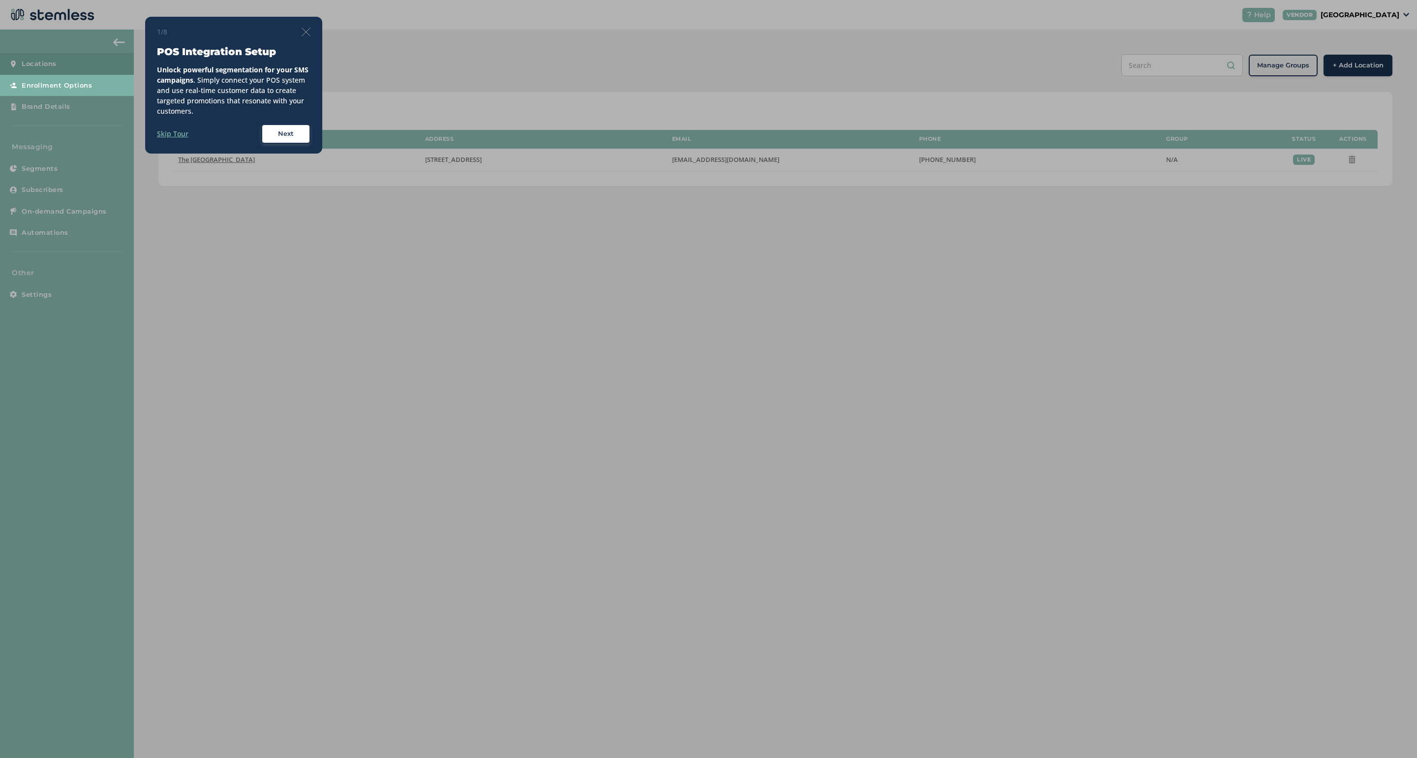
click at [270, 133] on div "Next" at bounding box center [285, 134] width 35 height 10
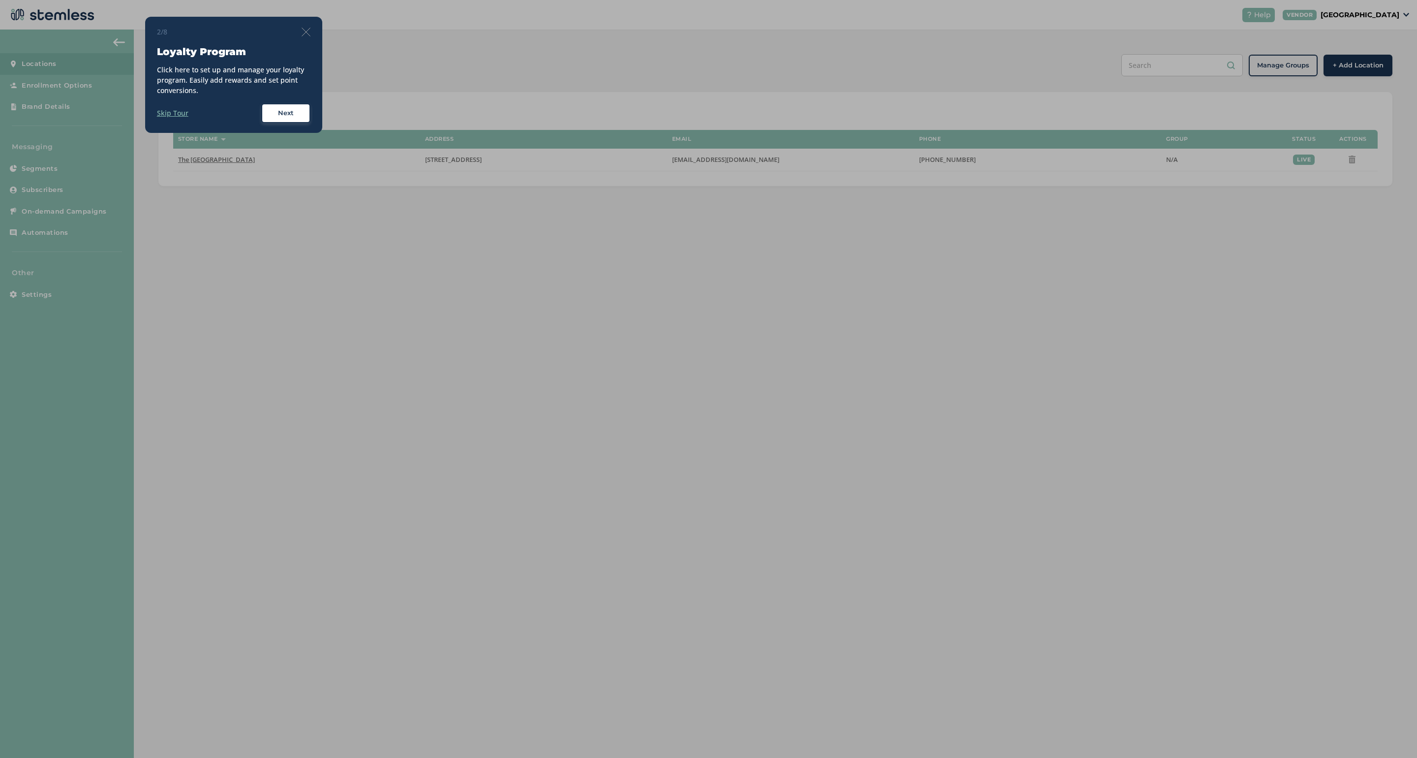
click at [267, 111] on button "Next" at bounding box center [285, 113] width 49 height 20
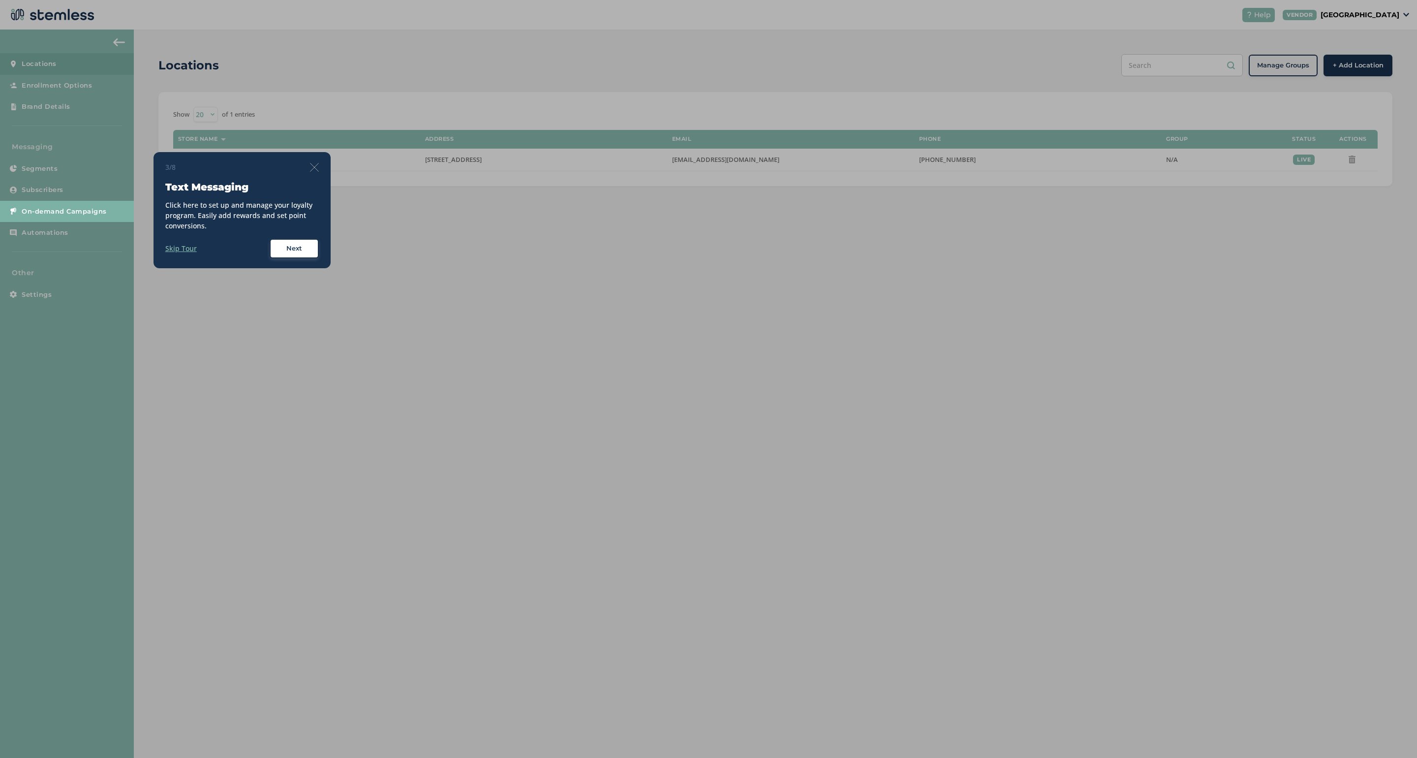
click at [282, 247] on div "Next" at bounding box center [294, 249] width 35 height 10
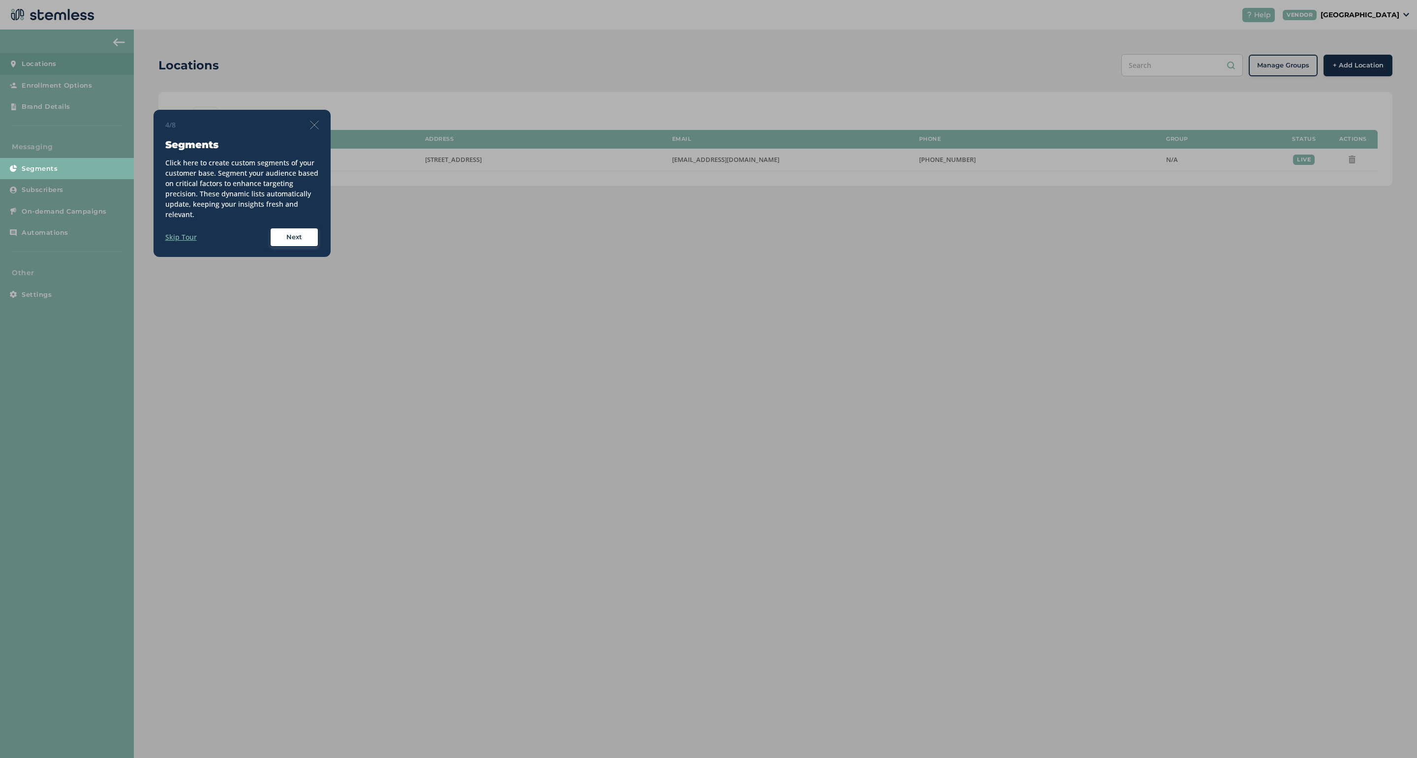
click at [284, 234] on div "Next" at bounding box center [294, 237] width 35 height 10
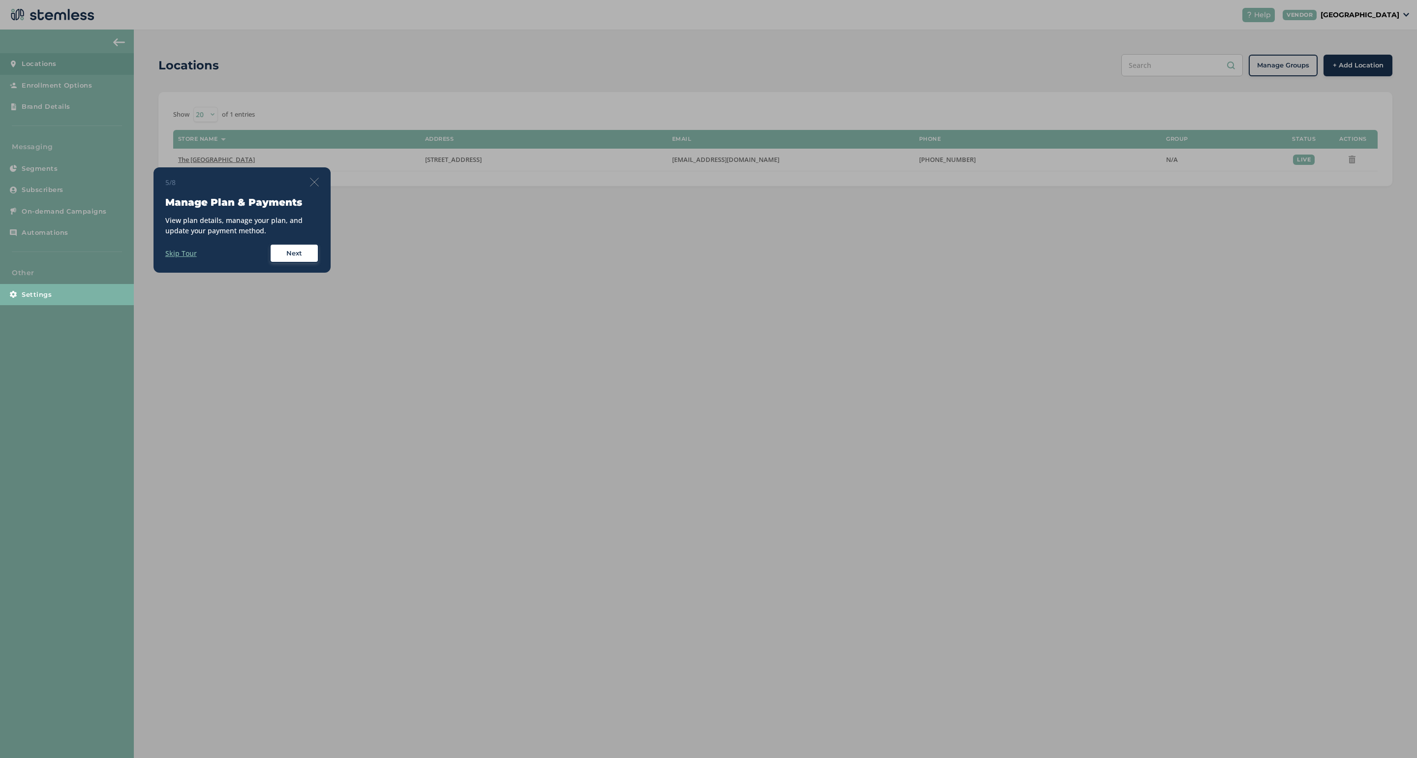
click at [293, 255] on span "Next" at bounding box center [294, 254] width 16 height 10
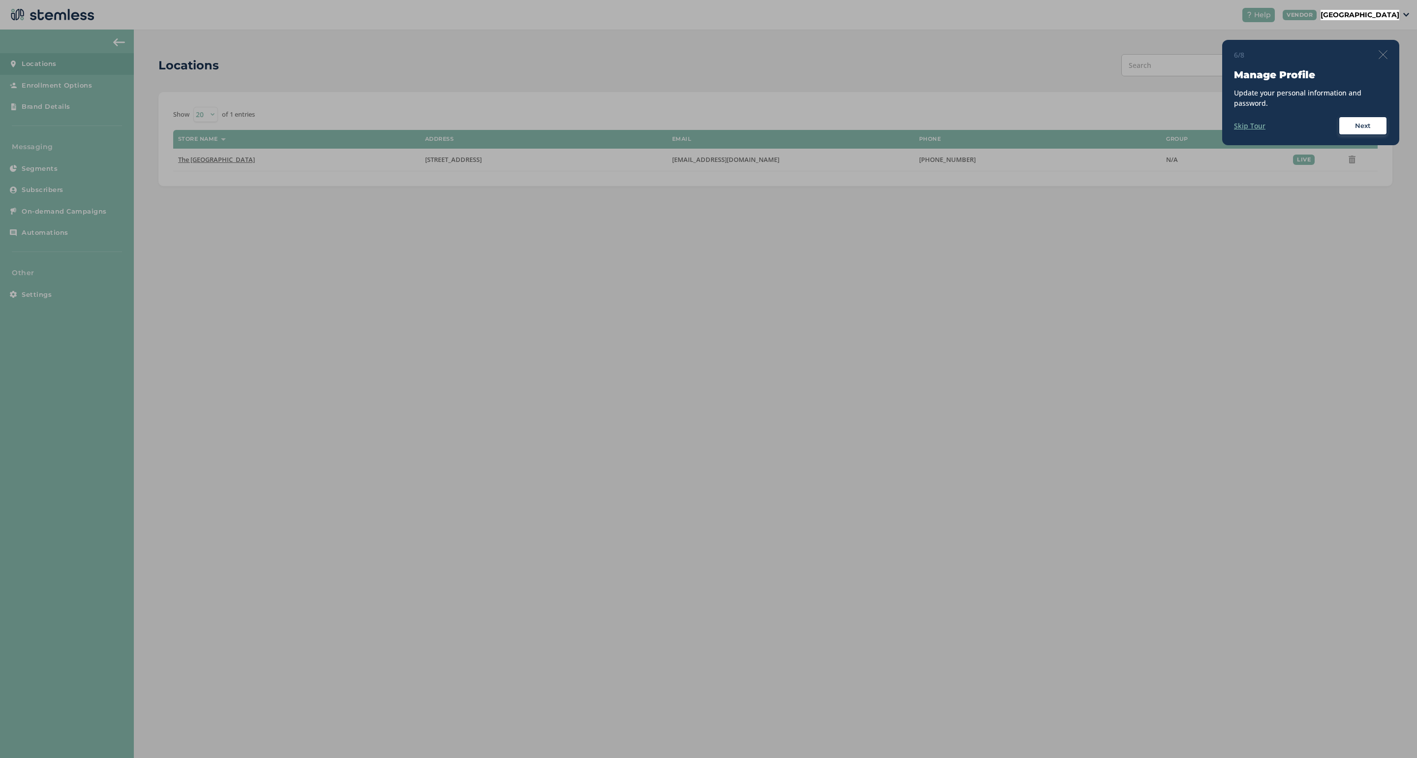
click at [829, 52] on img at bounding box center [1383, 54] width 9 height 9
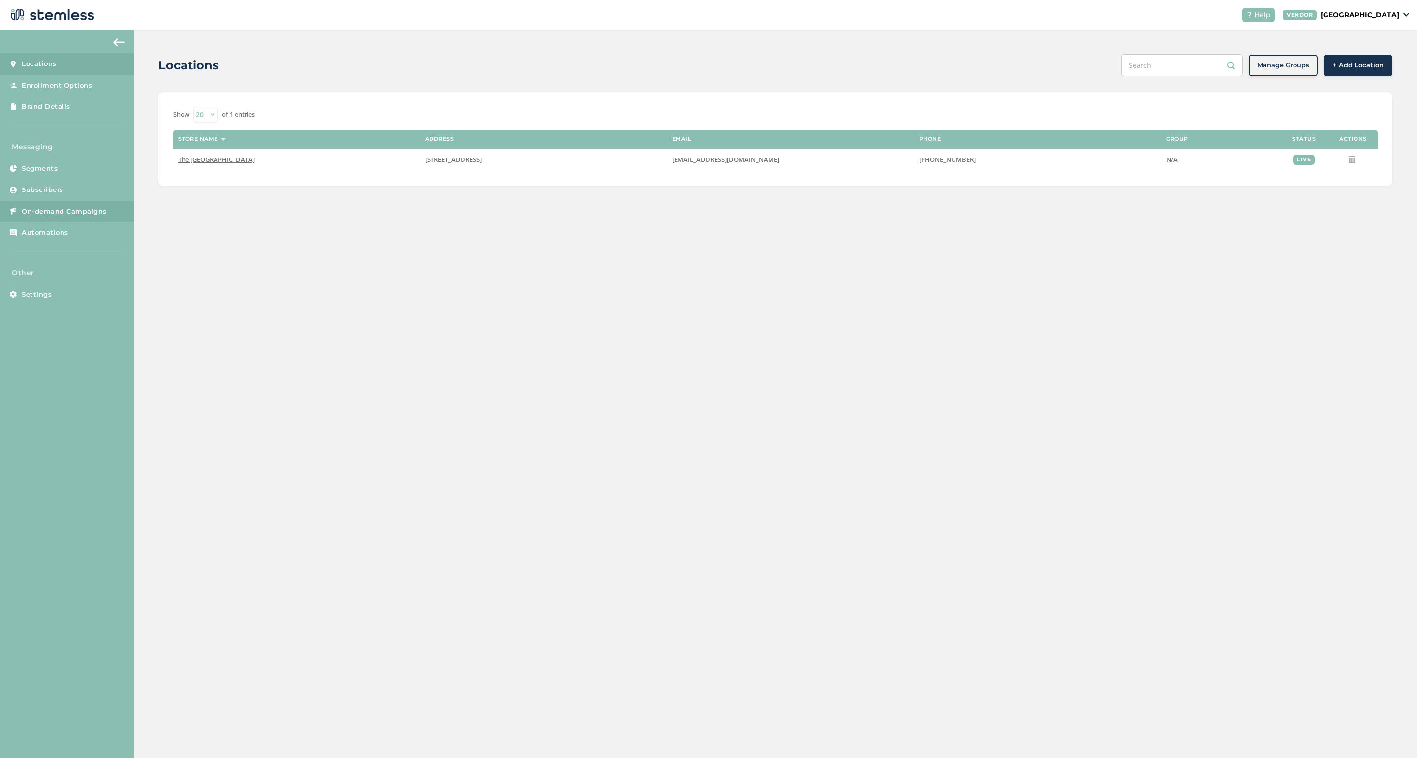
click at [79, 209] on span "On-demand Campaigns" at bounding box center [64, 212] width 85 height 10
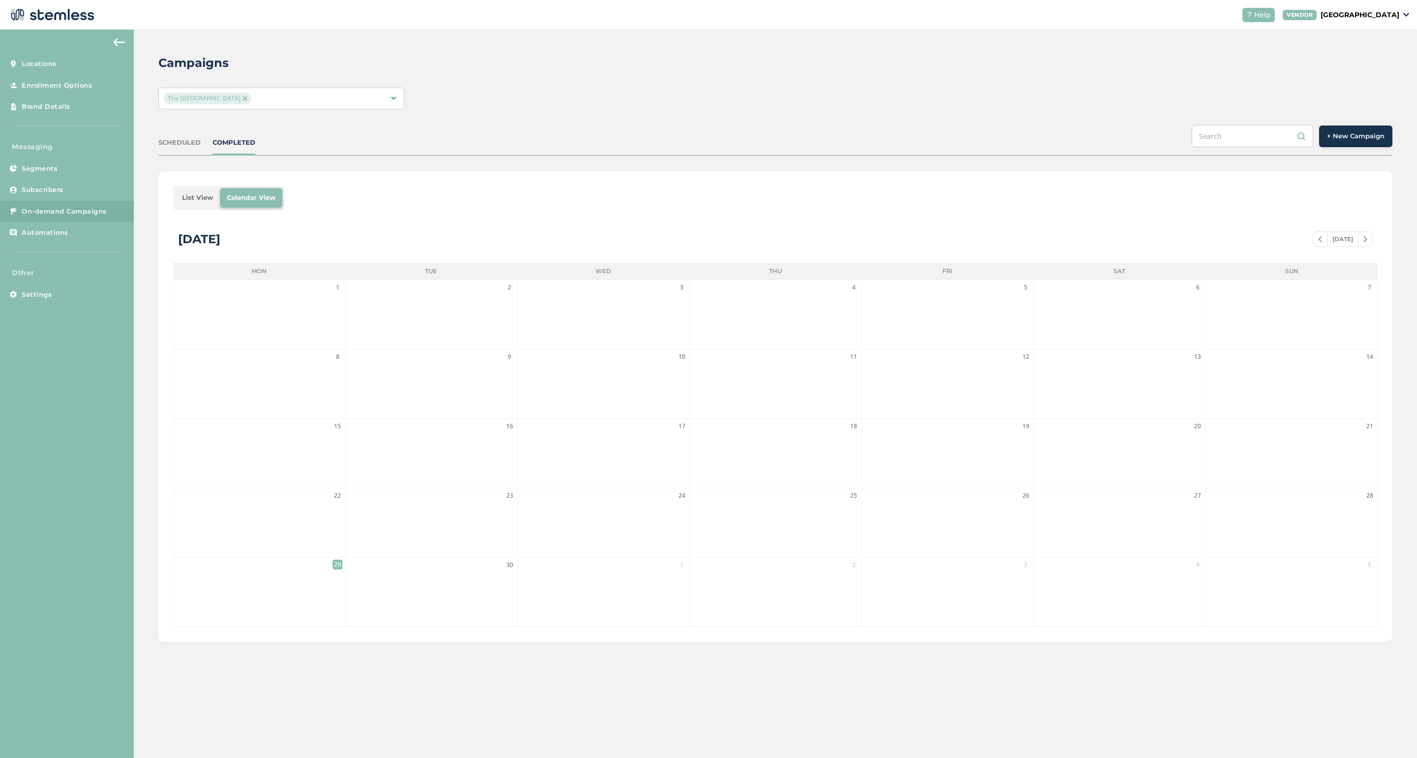
click at [179, 142] on div "SCHEDULED" at bounding box center [179, 143] width 42 height 10
click at [222, 146] on div "COMPLETED" at bounding box center [234, 143] width 43 height 10
click at [54, 168] on span "Segments" at bounding box center [40, 169] width 36 height 10
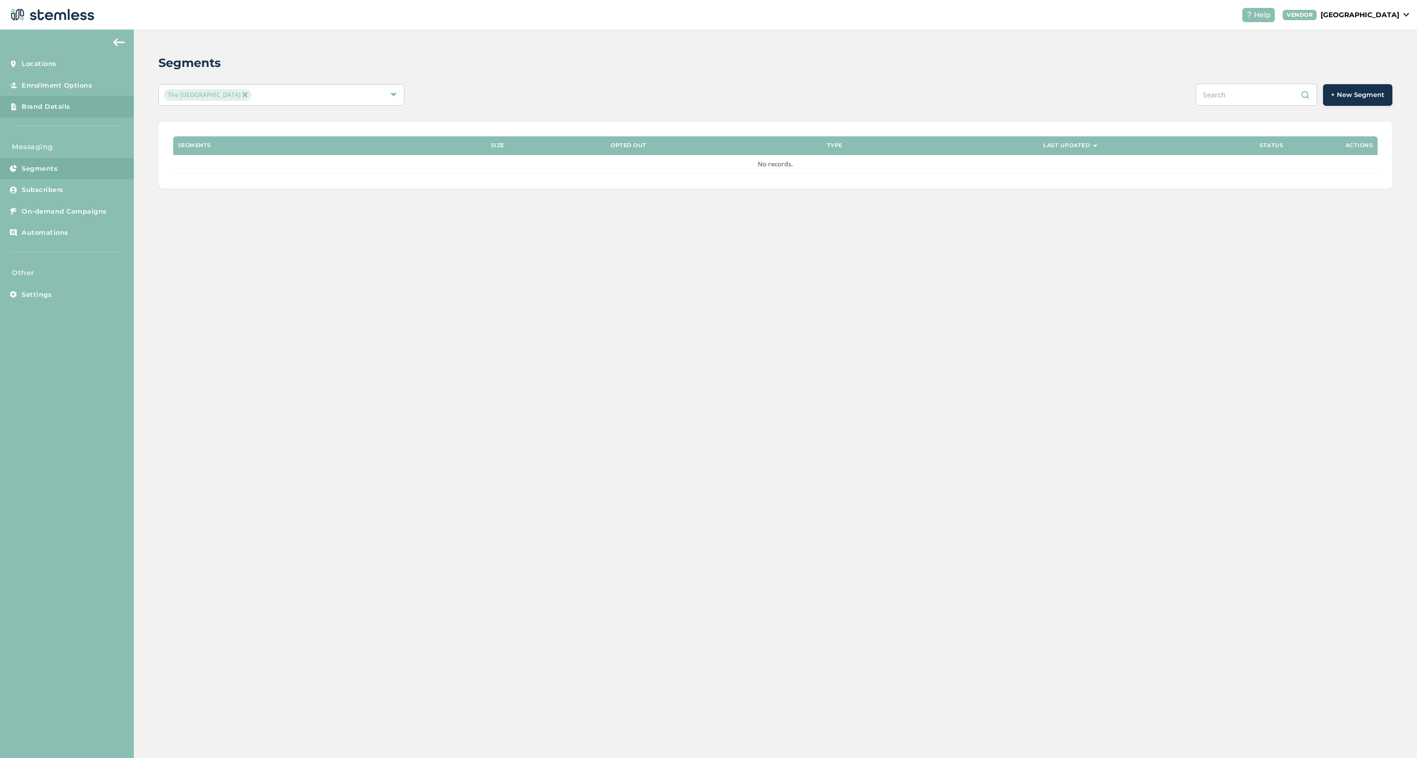
click at [55, 104] on span "Brand Details" at bounding box center [46, 107] width 49 height 10
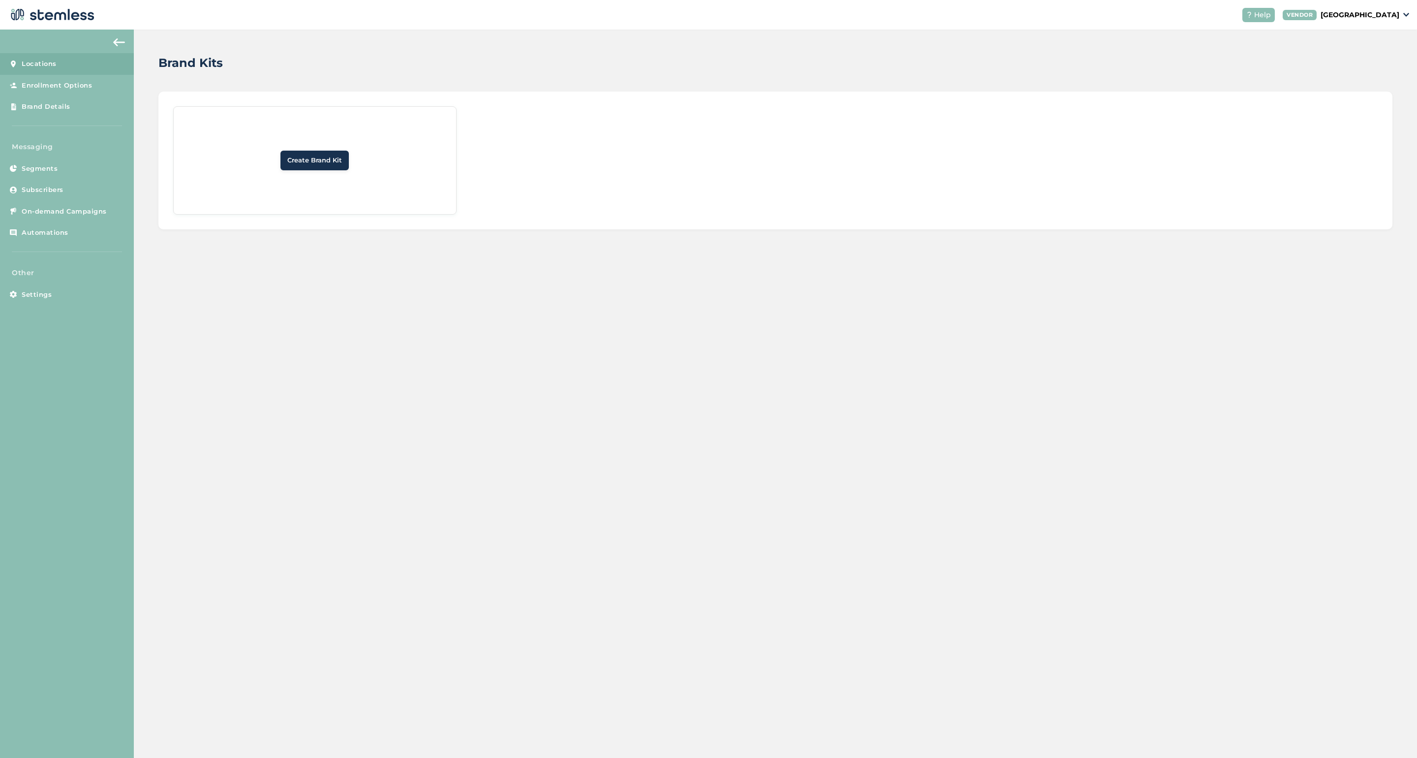
click at [48, 64] on span "Locations" at bounding box center [39, 64] width 35 height 10
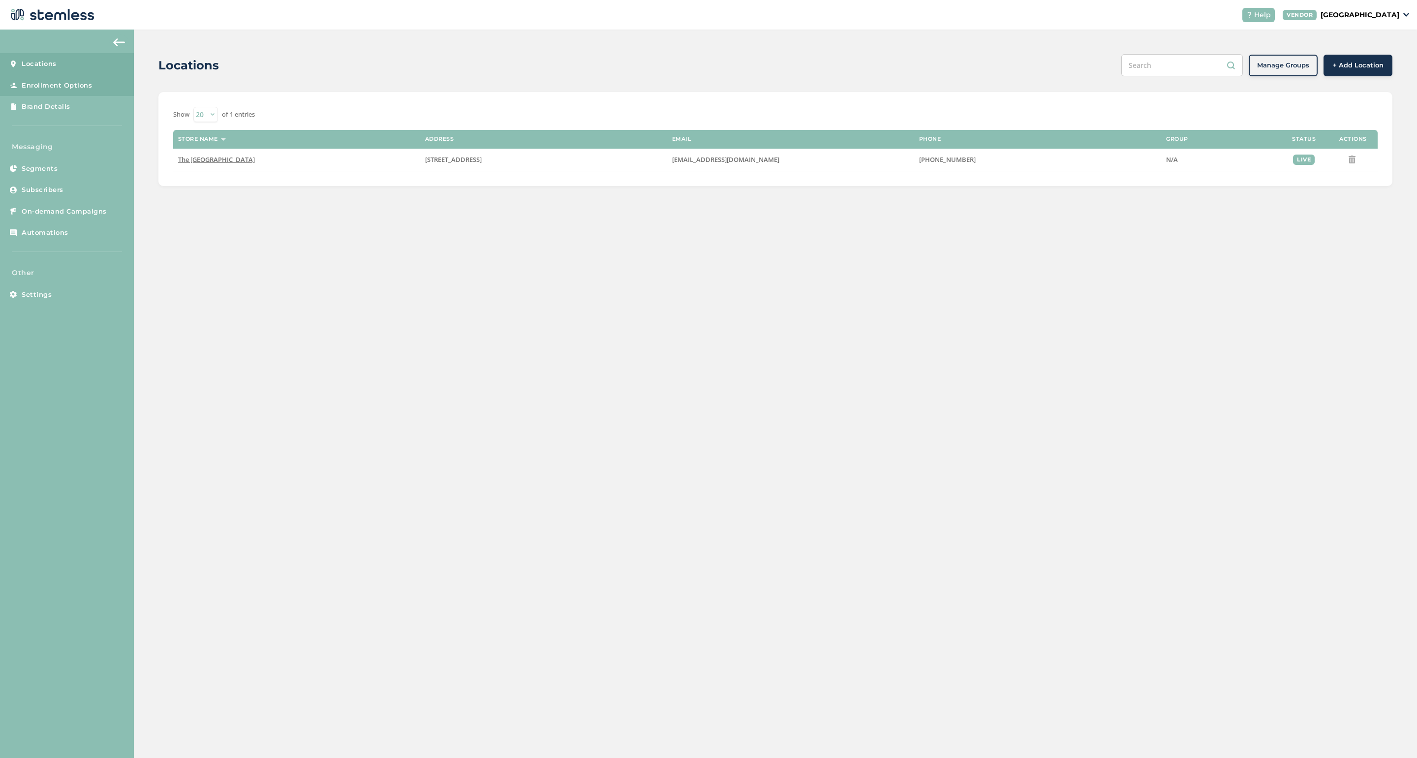
click at [46, 81] on span "Enrollment Options" at bounding box center [57, 86] width 70 height 10
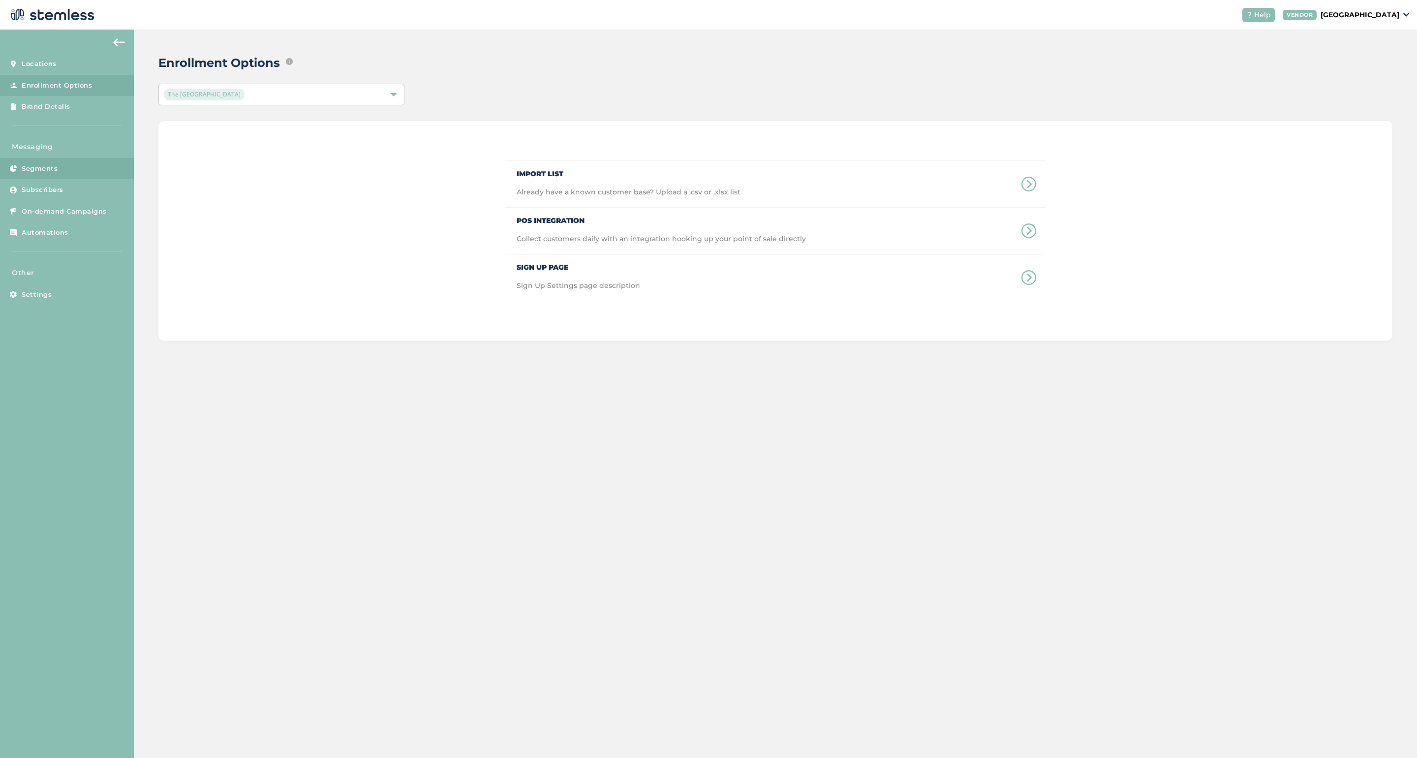
click at [54, 170] on span "Segments" at bounding box center [40, 169] width 36 height 10
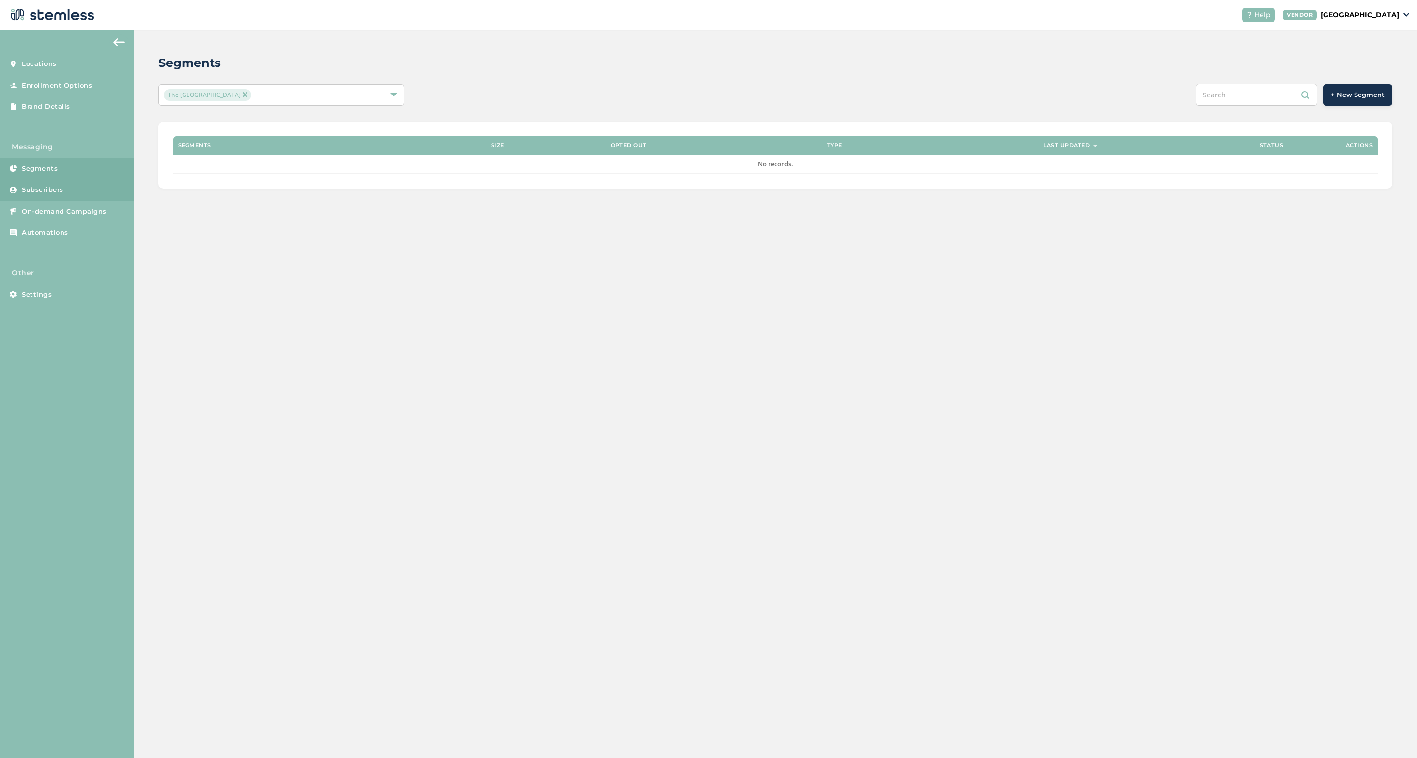
click at [46, 187] on span "Subscribers" at bounding box center [43, 190] width 42 height 10
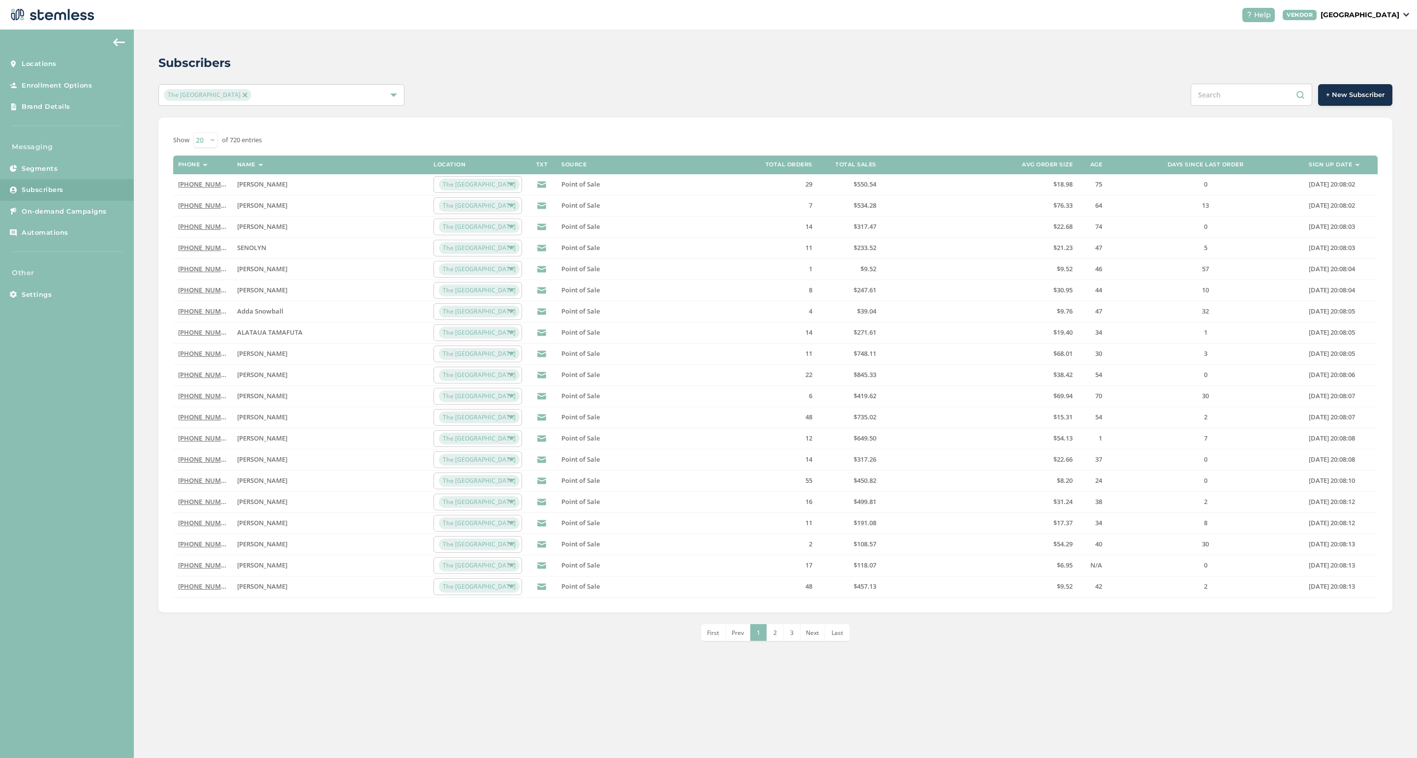
click at [777, 635] on li "2" at bounding box center [775, 632] width 17 height 17
click at [747, 631] on li "1" at bounding box center [750, 632] width 17 height 17
click at [829, 164] on label "Days since last order" at bounding box center [1206, 164] width 76 height 6
click at [774, 632] on span "2" at bounding box center [775, 632] width 3 height 8
click at [542, 182] on icon at bounding box center [541, 184] width 9 height 9
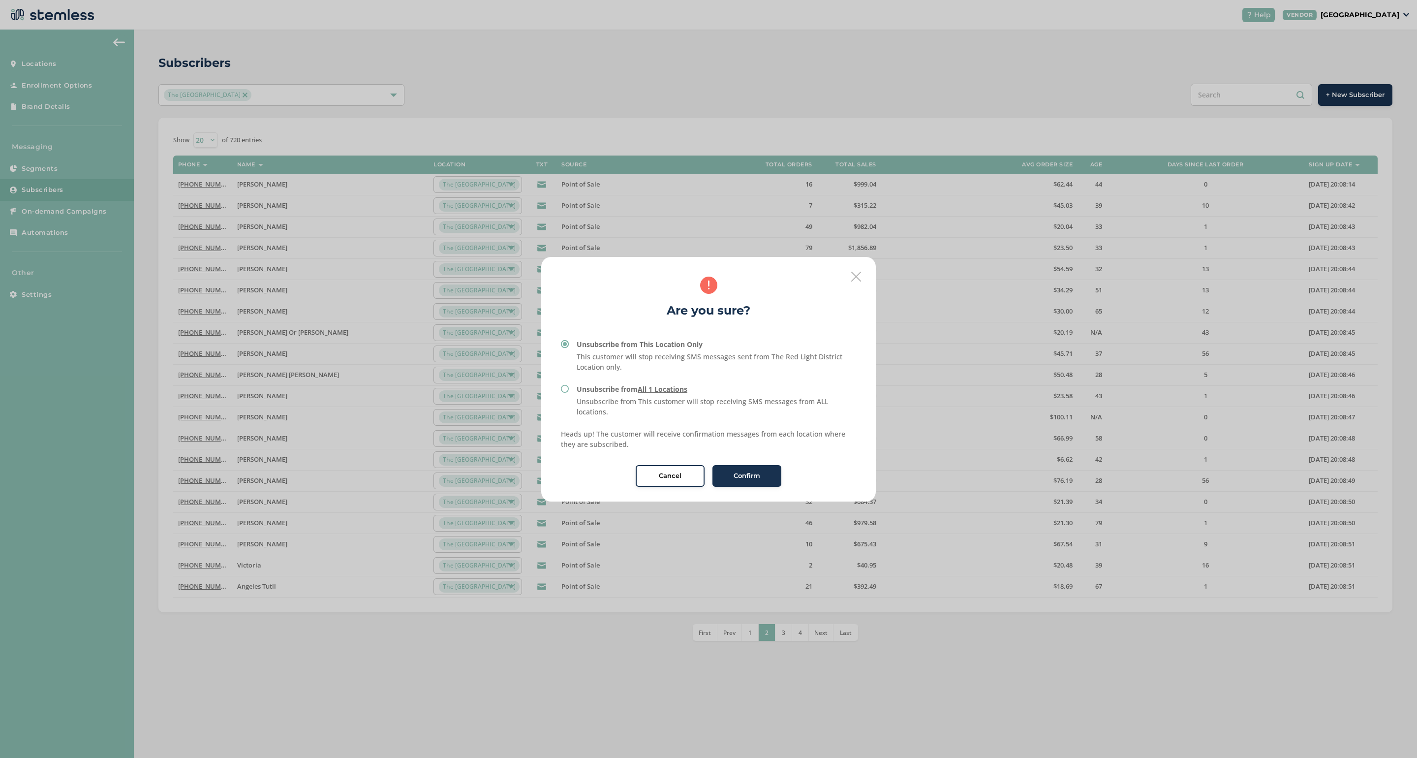
click at [651, 471] on div "Cancel" at bounding box center [670, 476] width 53 height 10
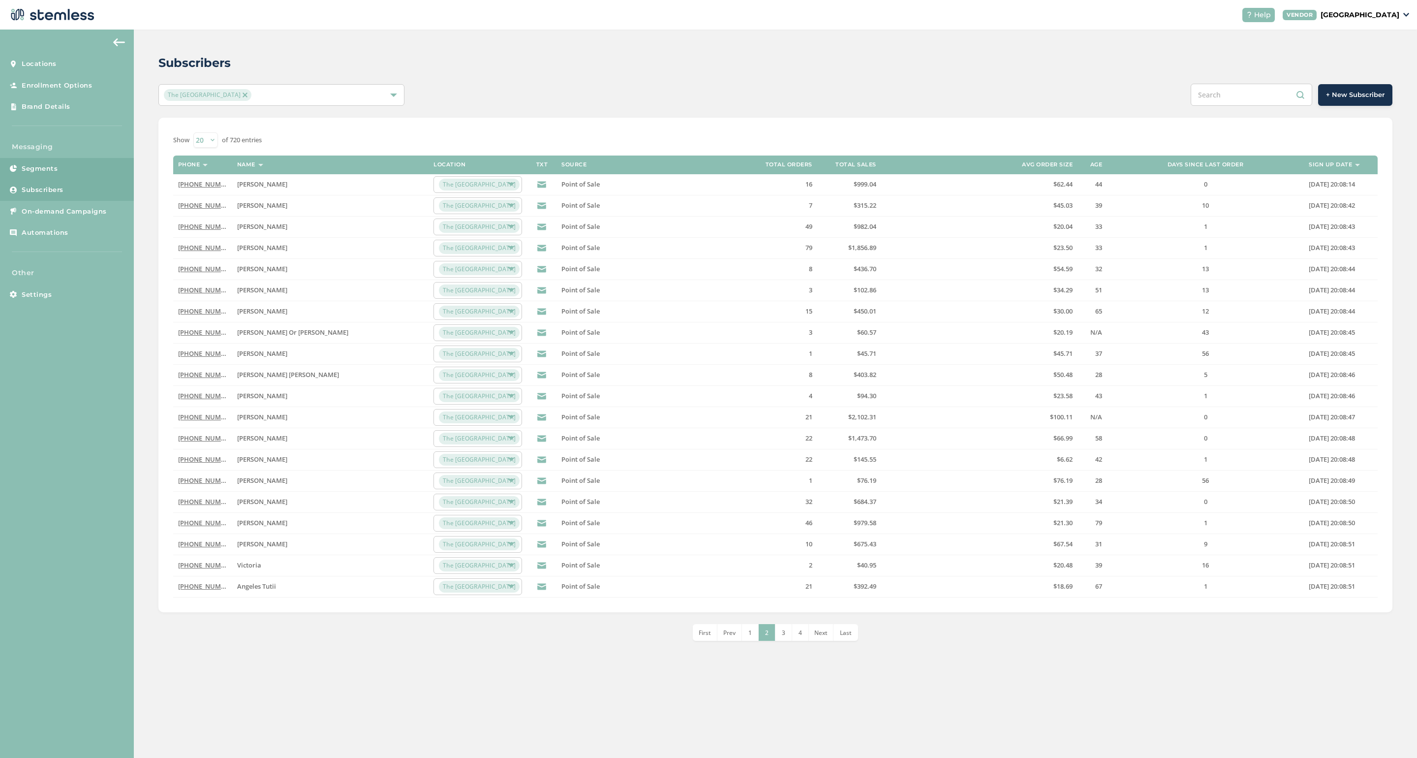
click at [55, 165] on span "Segments" at bounding box center [40, 169] width 36 height 10
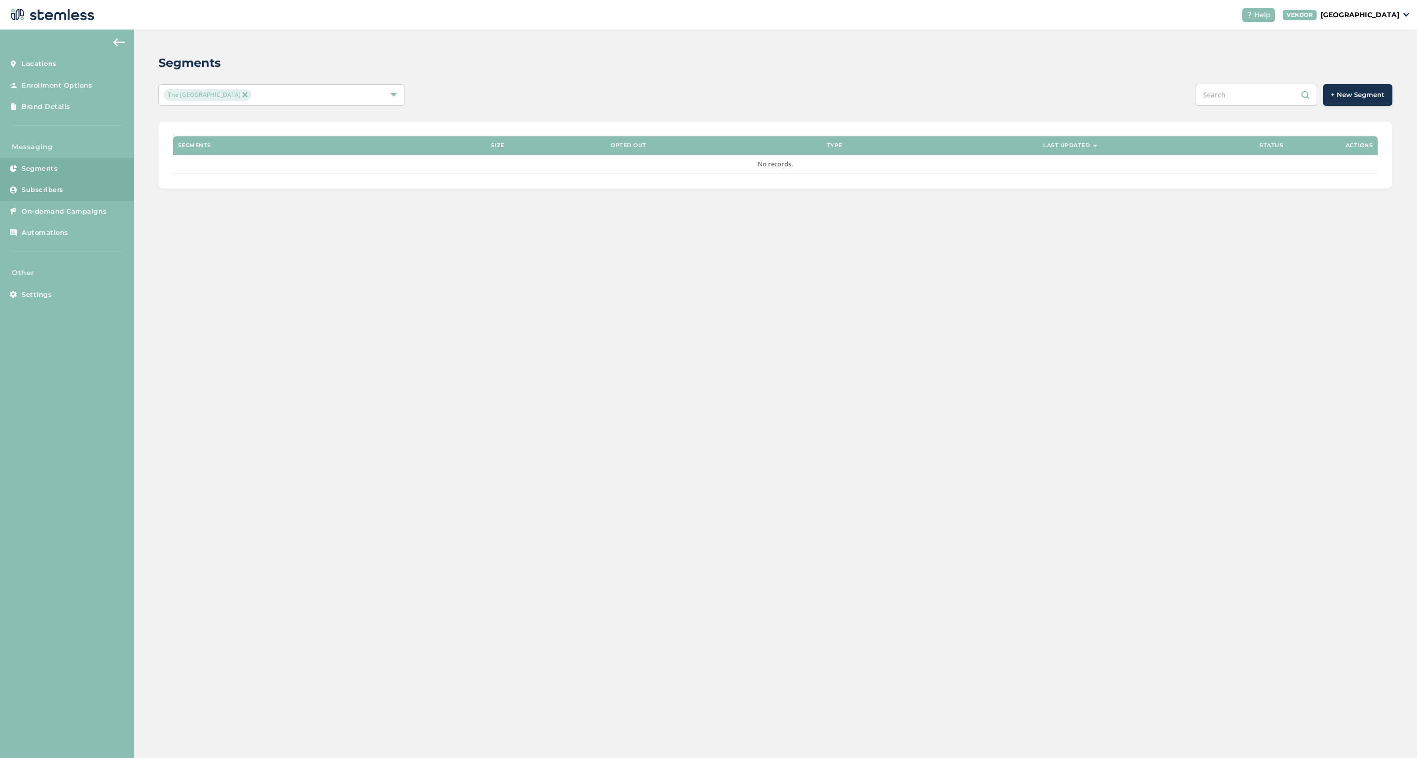
click at [45, 187] on span "Subscribers" at bounding box center [43, 190] width 42 height 10
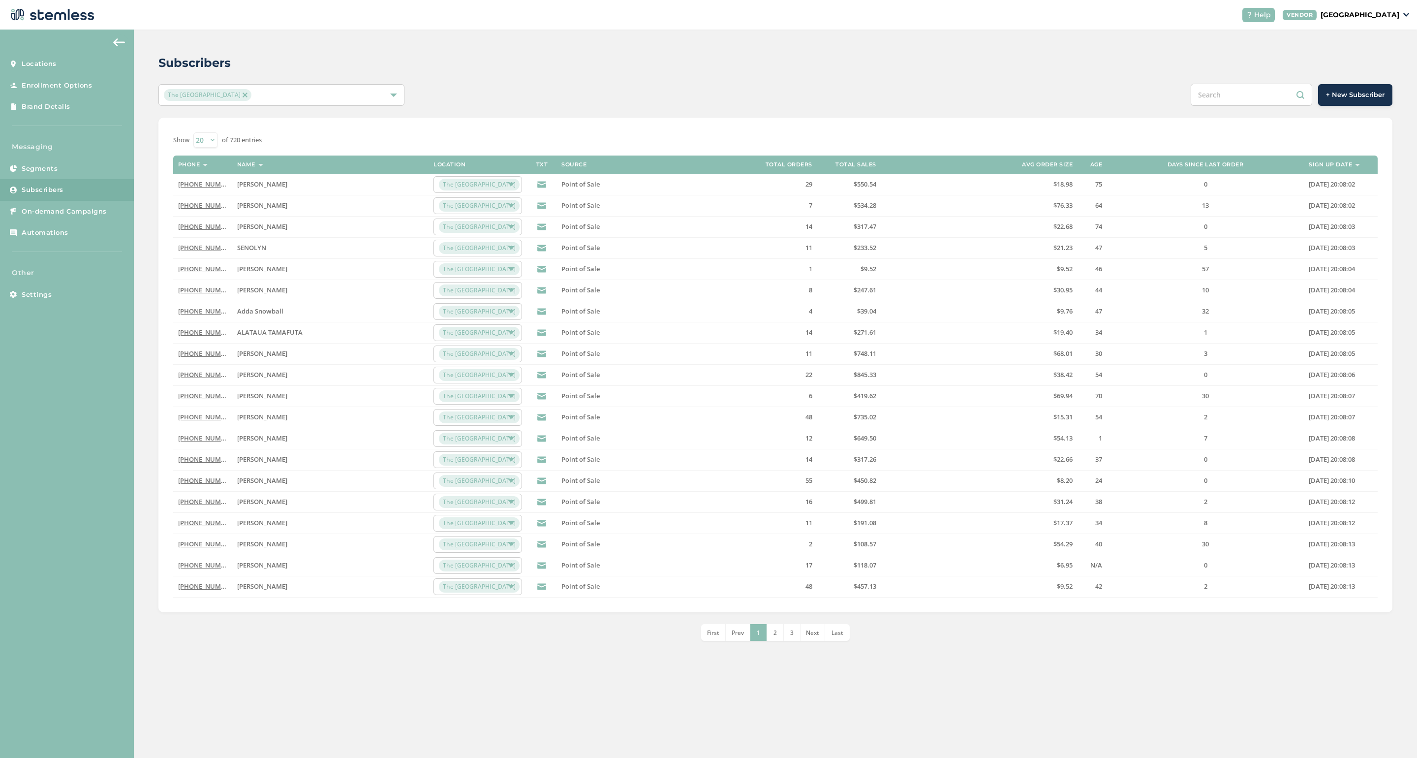
click at [197, 184] on link "[PHONE_NUMBER]" at bounding box center [206, 184] width 57 height 9
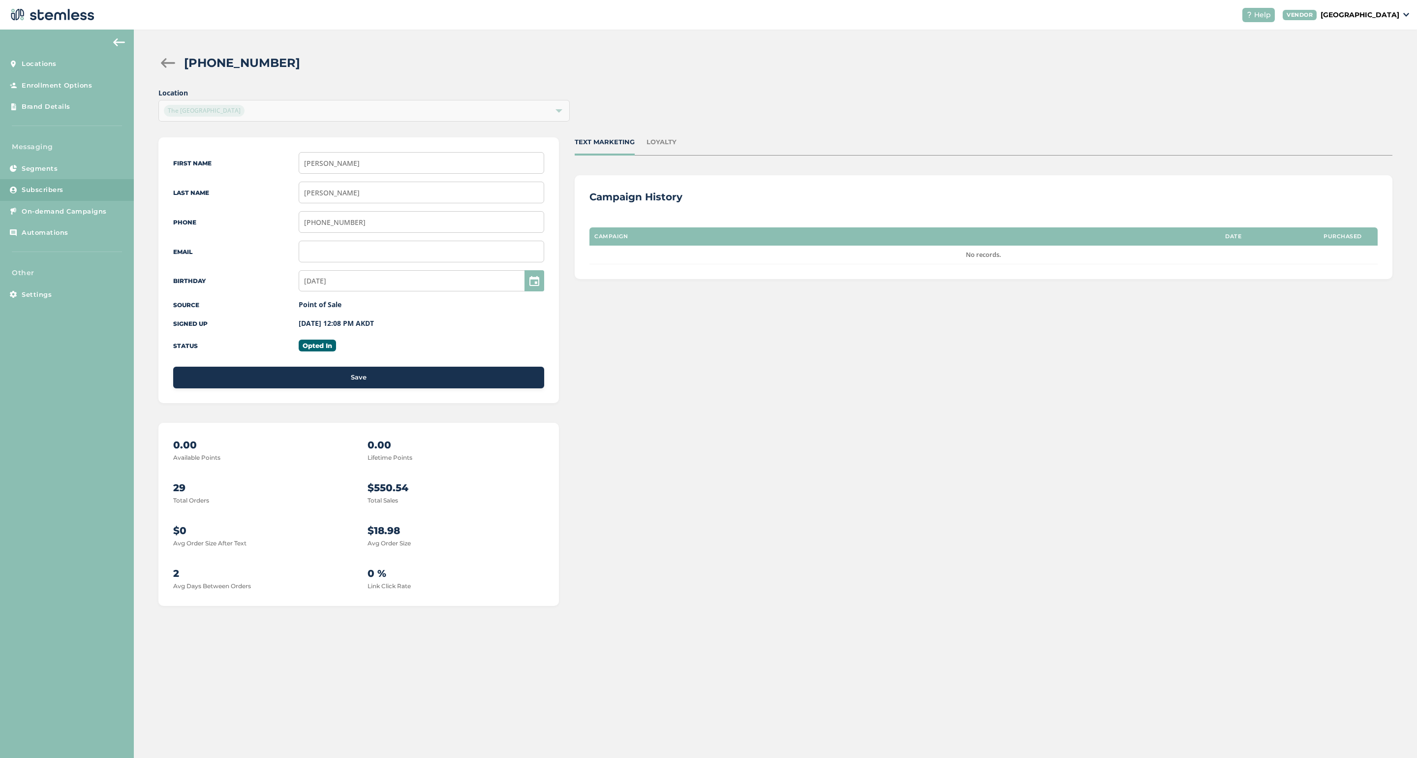
click at [171, 65] on div at bounding box center [168, 63] width 20 height 10
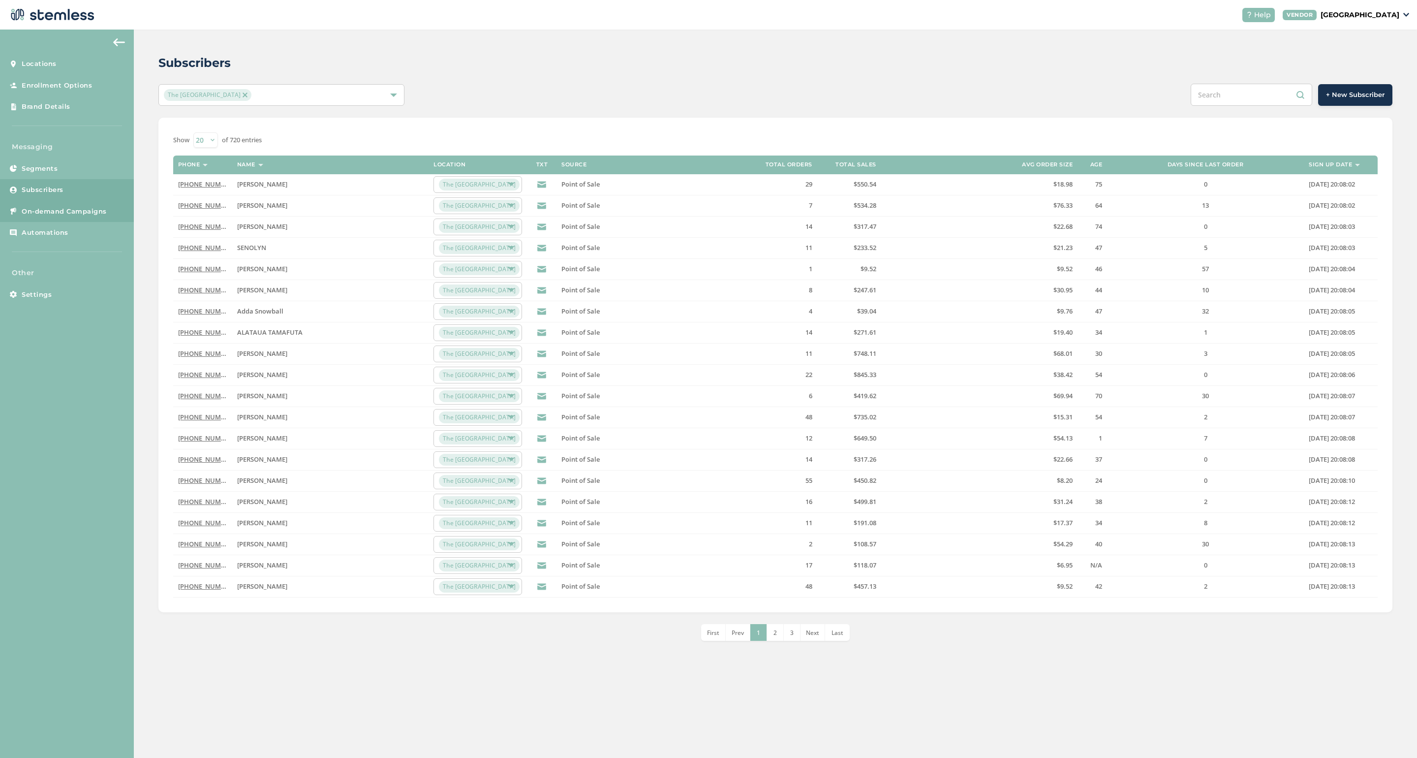
click at [60, 213] on span "On-demand Campaigns" at bounding box center [64, 212] width 85 height 10
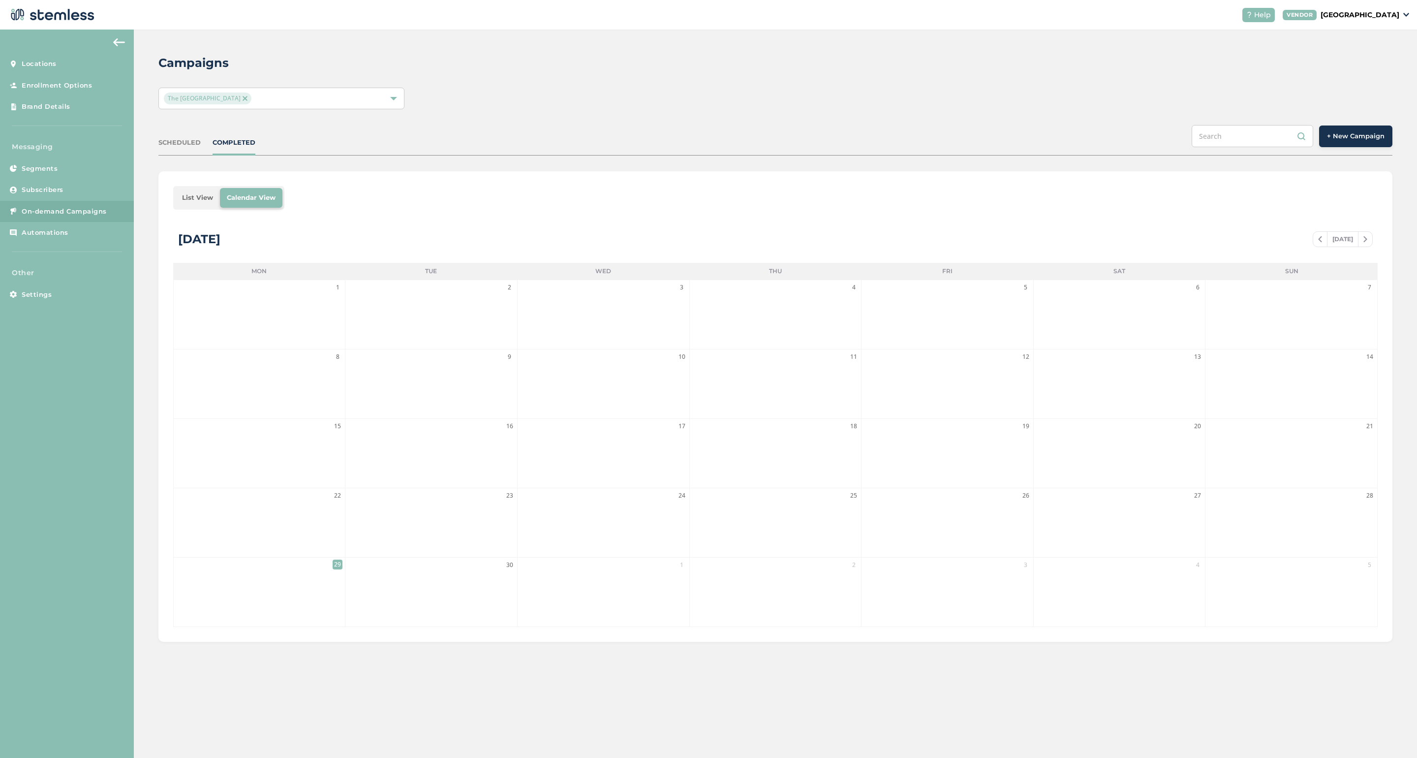
click at [432, 325] on li "2" at bounding box center [431, 314] width 172 height 69
click at [829, 132] on span "+ New Campaign" at bounding box center [1356, 136] width 58 height 10
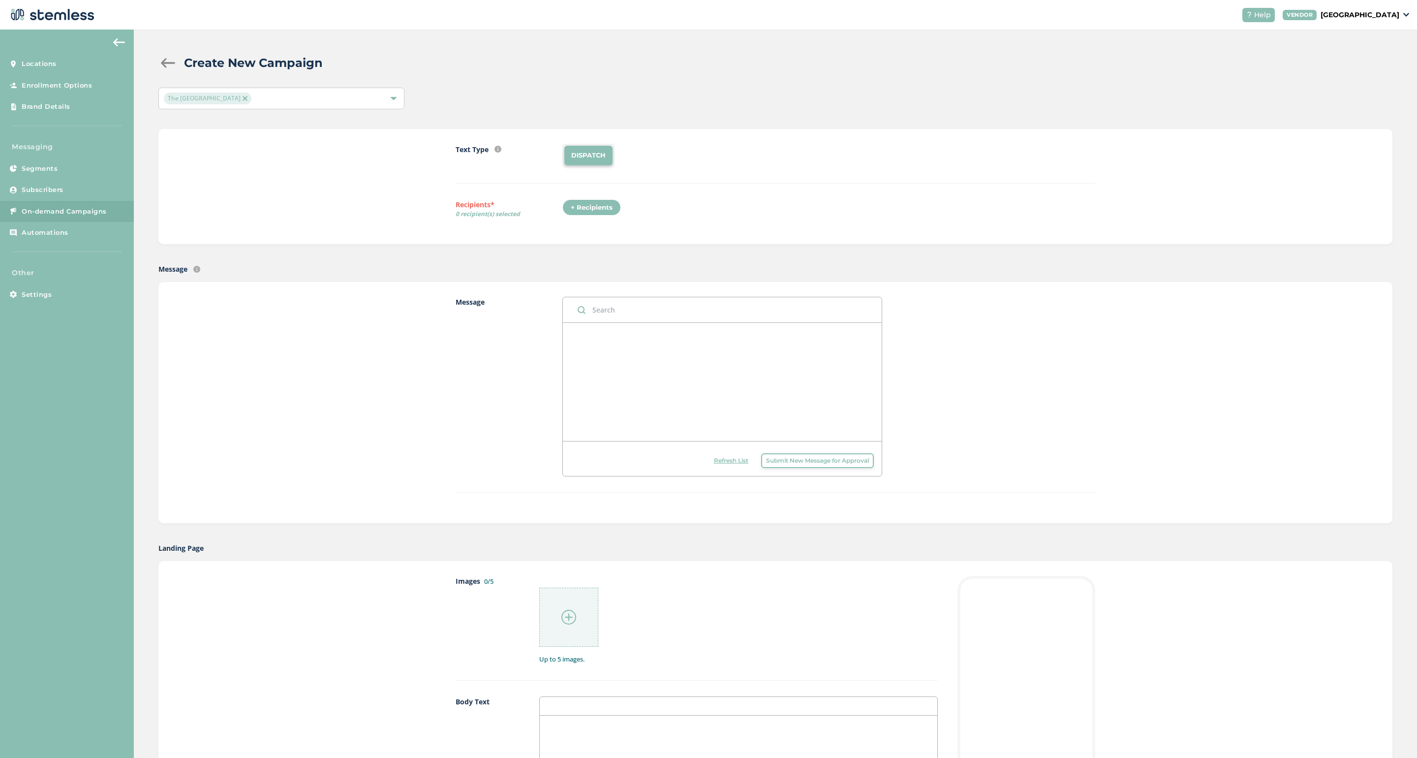
click at [592, 209] on div "+ Recipients" at bounding box center [591, 207] width 59 height 17
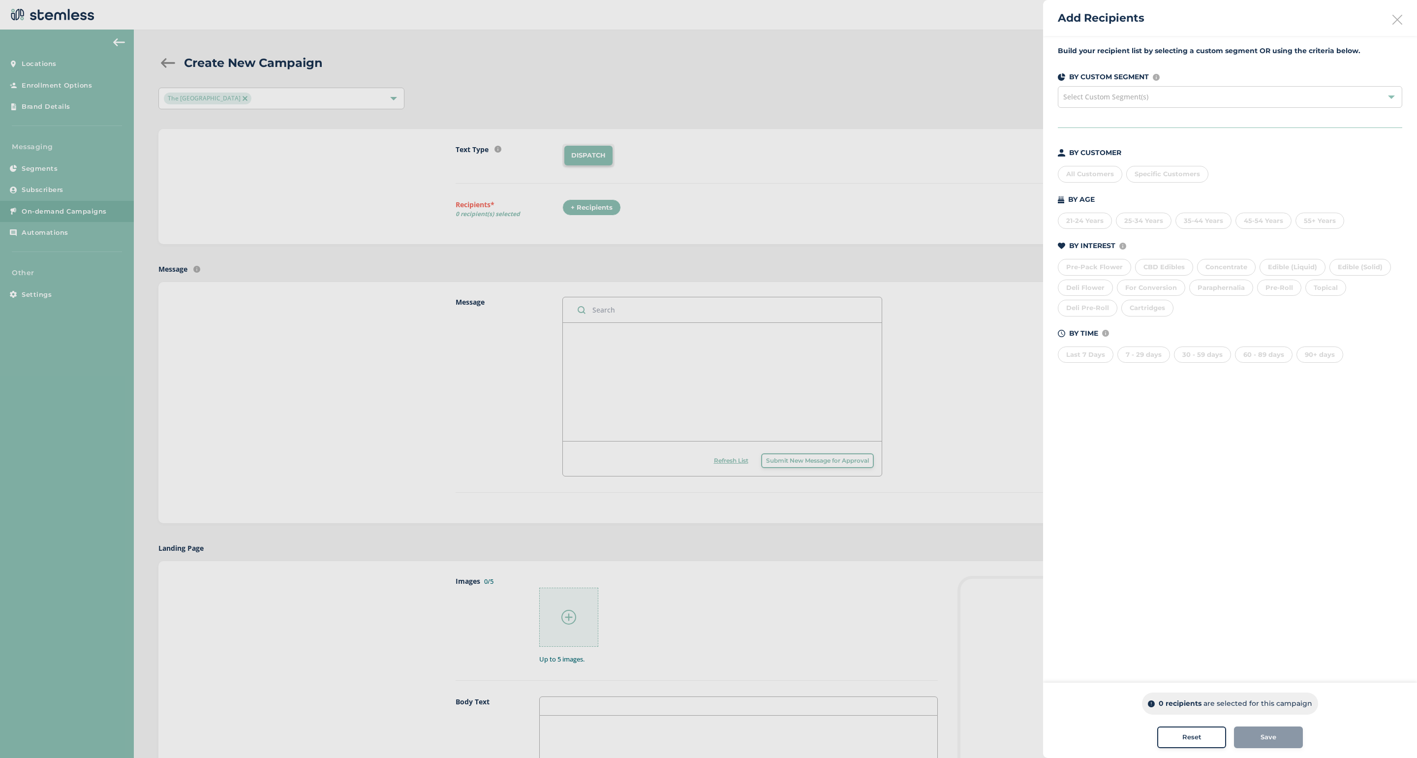
click at [829, 99] on div at bounding box center [1391, 96] width 7 height 7
click at [829, 175] on div "All Customers" at bounding box center [1090, 174] width 64 height 17
click at [829, 173] on span "Specific Customers" at bounding box center [1167, 174] width 65 height 8
click at [829, 174] on div "All Customers" at bounding box center [1090, 174] width 64 height 17
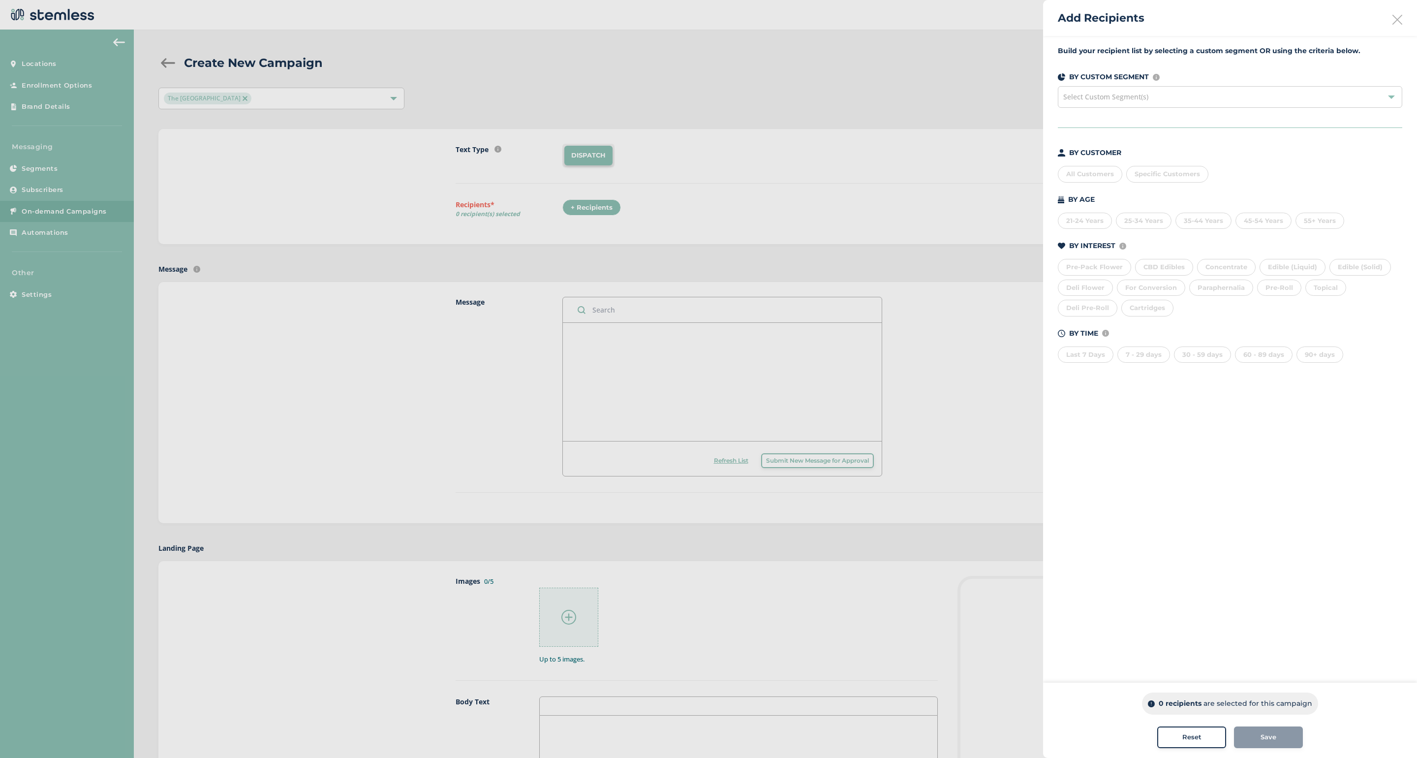
click at [829, 284] on div "Deli Flower" at bounding box center [1085, 288] width 55 height 17
click at [829, 351] on div "90+ days" at bounding box center [1320, 354] width 47 height 17
click at [829, 354] on div "90+ days" at bounding box center [1320, 354] width 47 height 17
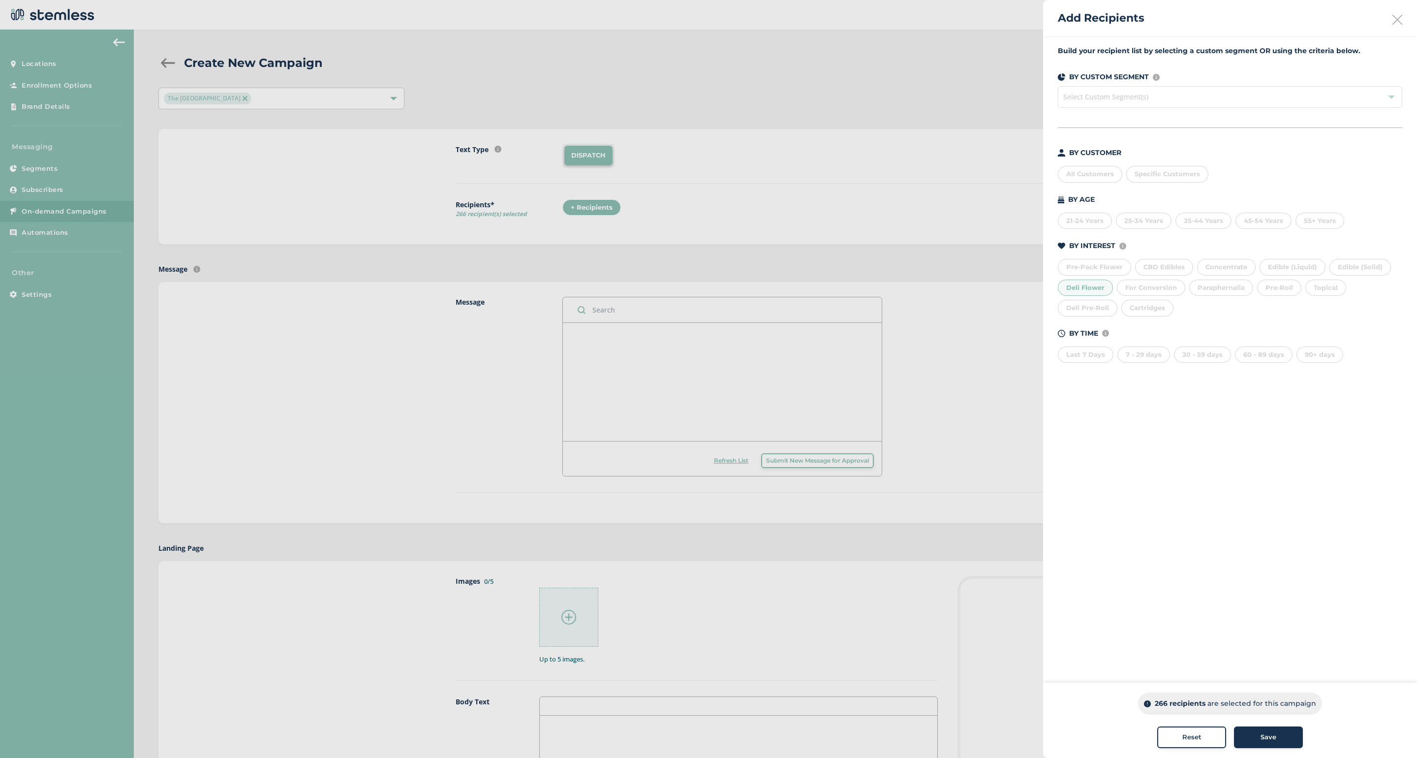
click at [829, 266] on div "Pre-Pack Flower" at bounding box center [1094, 267] width 73 height 17
click at [829, 291] on div "Pre-Roll" at bounding box center [1279, 288] width 44 height 17
click at [567, 617] on div at bounding box center [708, 379] width 1417 height 758
click at [567, 619] on div at bounding box center [708, 379] width 1417 height 758
click at [829, 724] on div "Save" at bounding box center [1268, 737] width 53 height 10
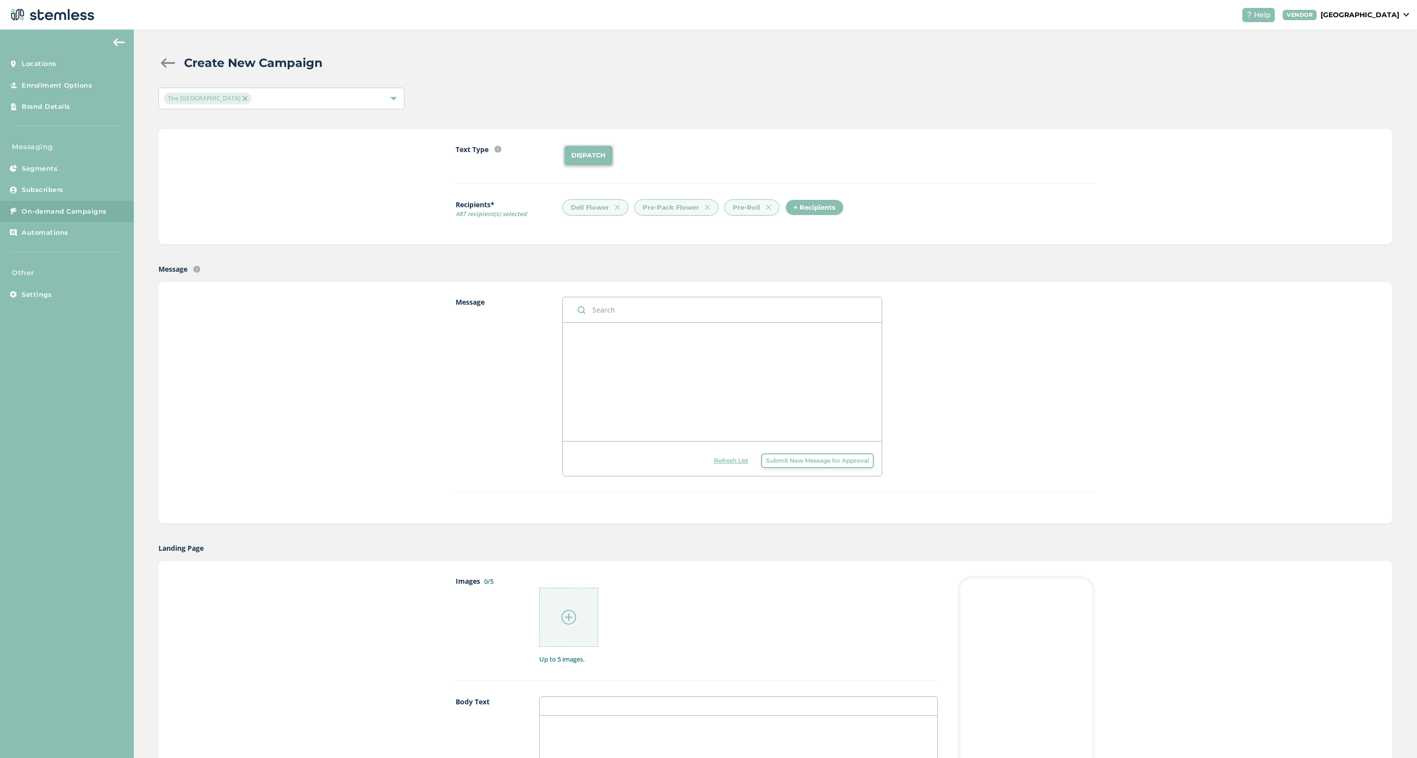
click at [570, 617] on img at bounding box center [568, 617] width 15 height 15
